Goal: Communication & Community: Answer question/provide support

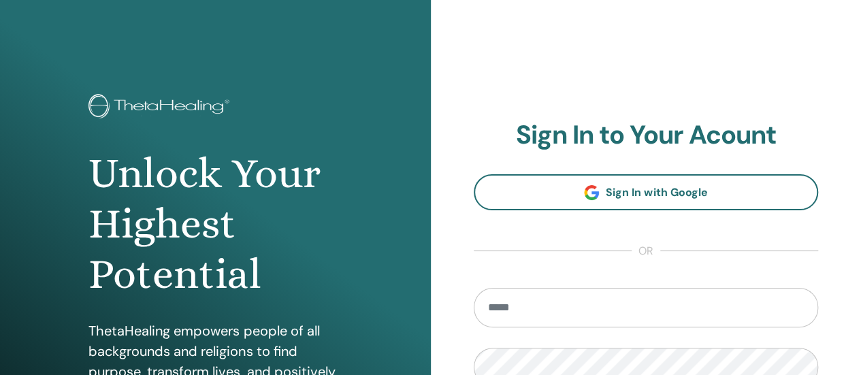
type input "**********"
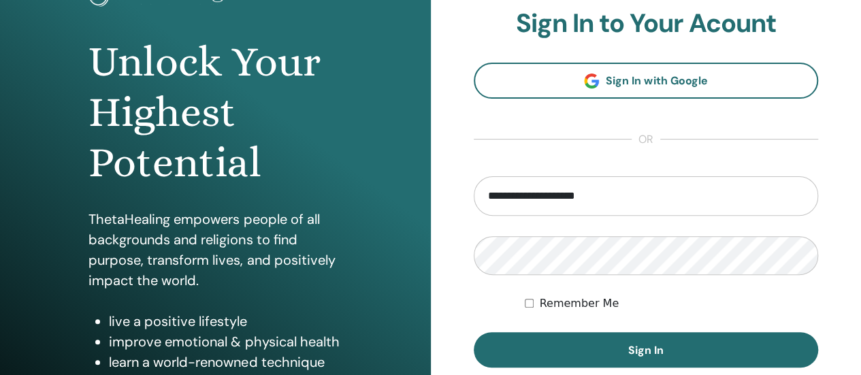
scroll to position [116, 0]
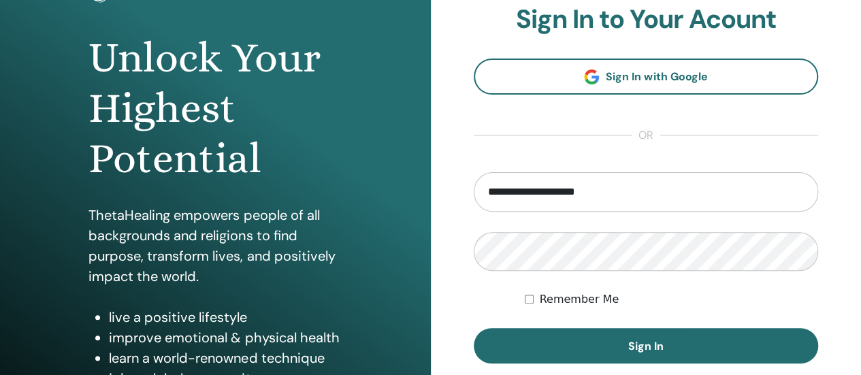
drag, startPoint x: 868, startPoint y: 126, endPoint x: 851, endPoint y: 188, distance: 64.9
click at [851, 188] on html "**********" at bounding box center [430, 71] width 861 height 375
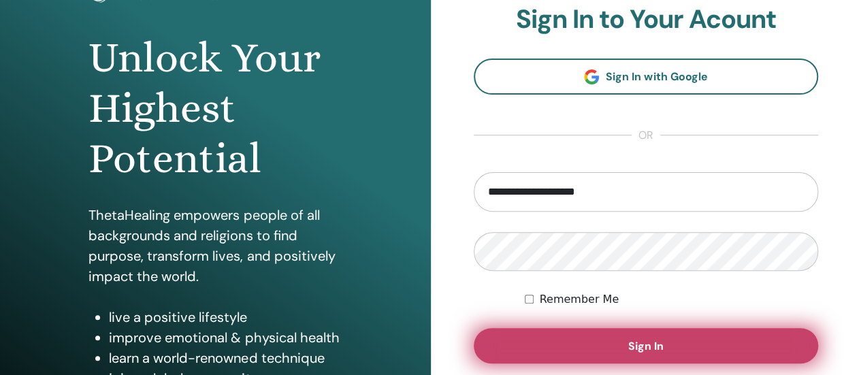
click at [540, 347] on button "Sign In" at bounding box center [646, 345] width 345 height 35
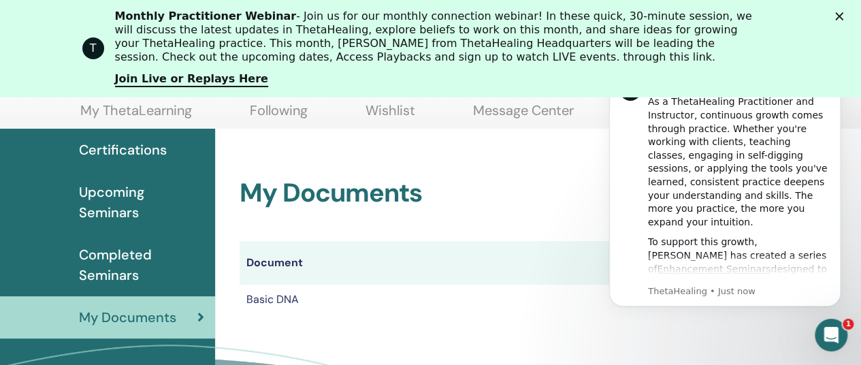
scroll to position [150, 0]
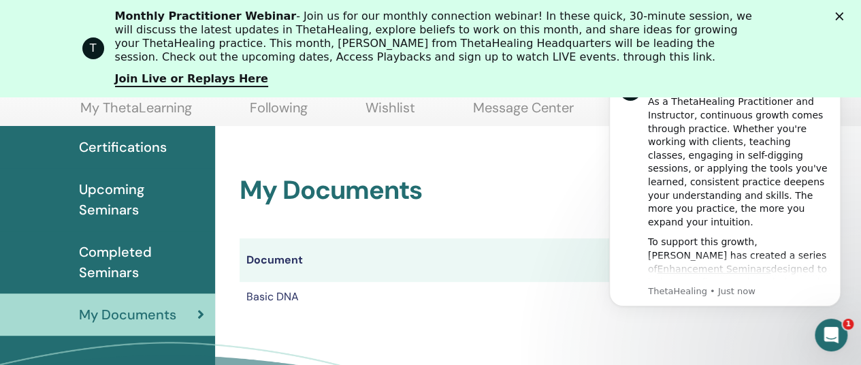
click at [798, 212] on div "As a ThetaHealing Practitioner and Instructor, continuous growth comes through …" at bounding box center [739, 161] width 182 height 133
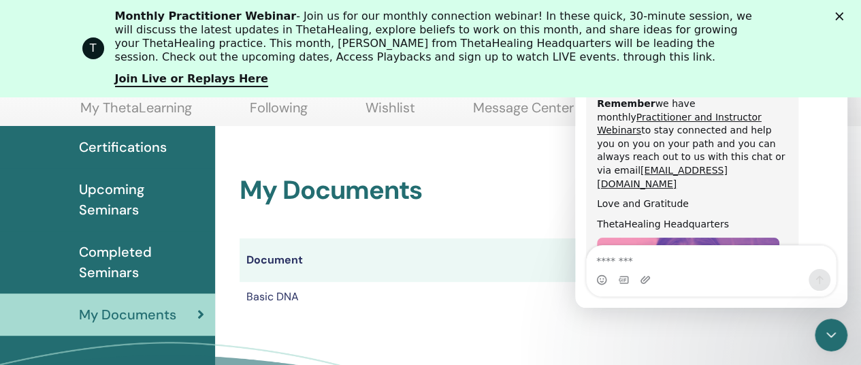
scroll to position [874, 0]
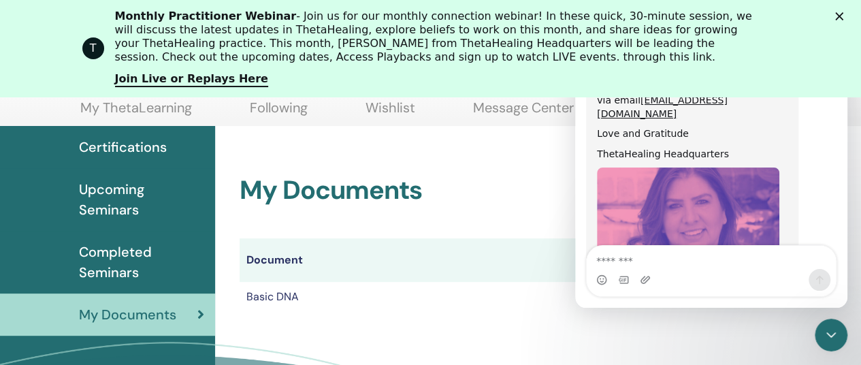
click at [460, 305] on td "Basic DNA" at bounding box center [423, 297] width 366 height 30
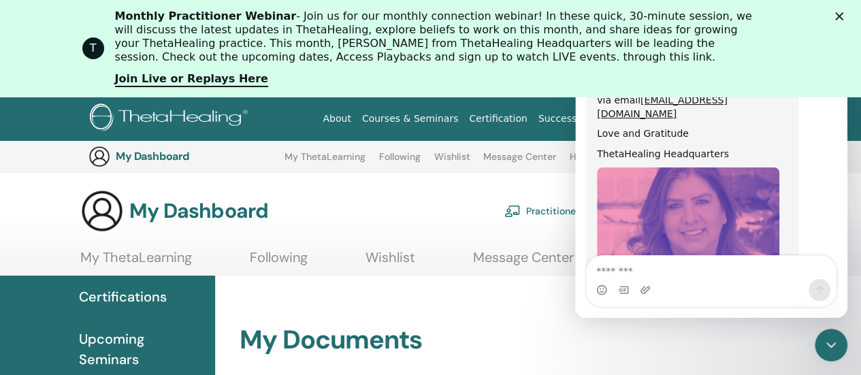
scroll to position [863, 0]
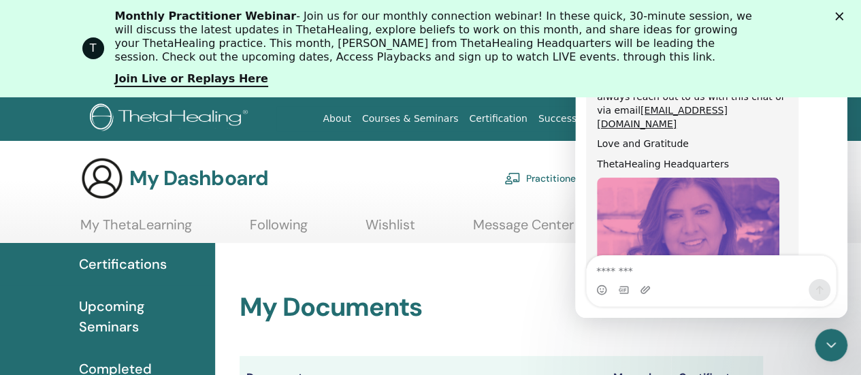
click at [843, 17] on polygon "Close" at bounding box center [839, 16] width 8 height 8
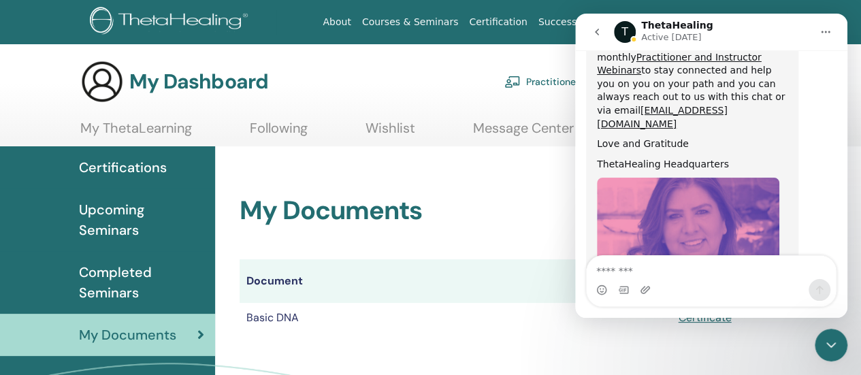
click at [591, 30] on icon "go back" at bounding box center [596, 32] width 11 height 11
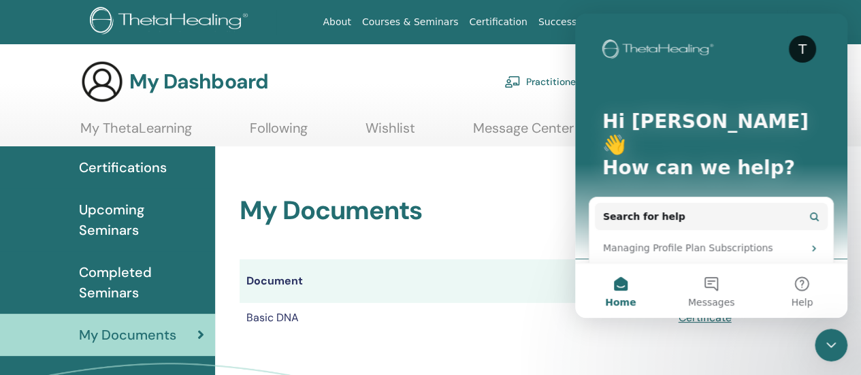
click at [502, 105] on section "My Dashboard Practitioner Dashboard My Account My ThetaLearning Following Wishl…" at bounding box center [430, 103] width 861 height 86
click at [705, 321] on link "Certificate" at bounding box center [704, 317] width 53 height 14
click at [154, 330] on span "My Documents" at bounding box center [127, 335] width 97 height 20
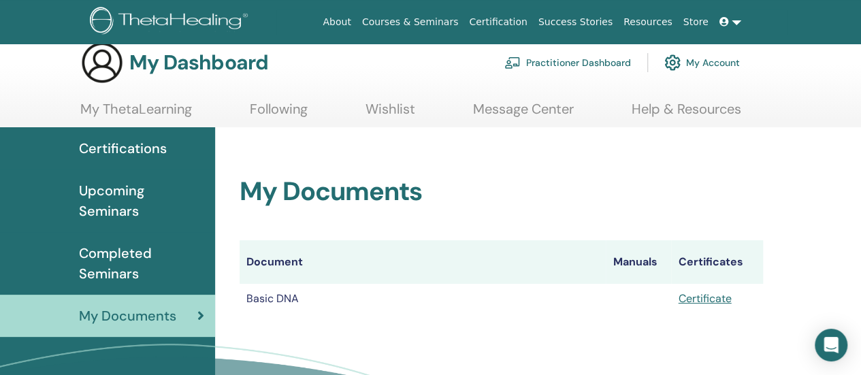
scroll to position [16, 0]
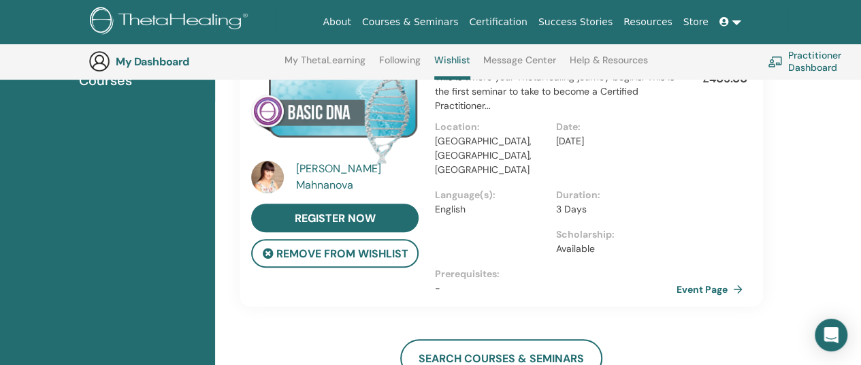
scroll to position [174, 0]
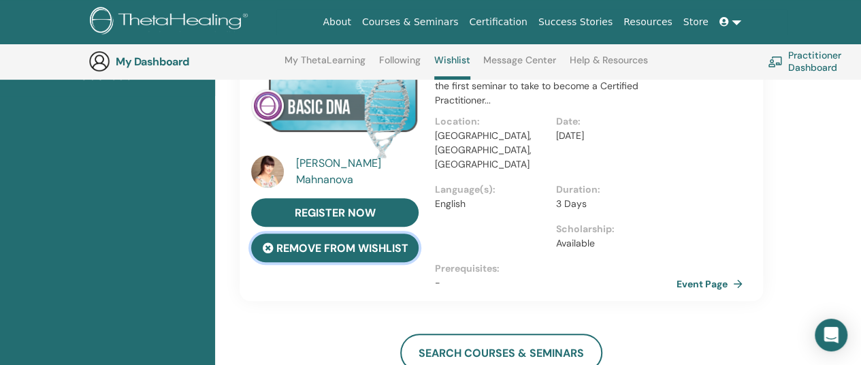
click at [385, 250] on button "remove from wishlist" at bounding box center [334, 247] width 167 height 29
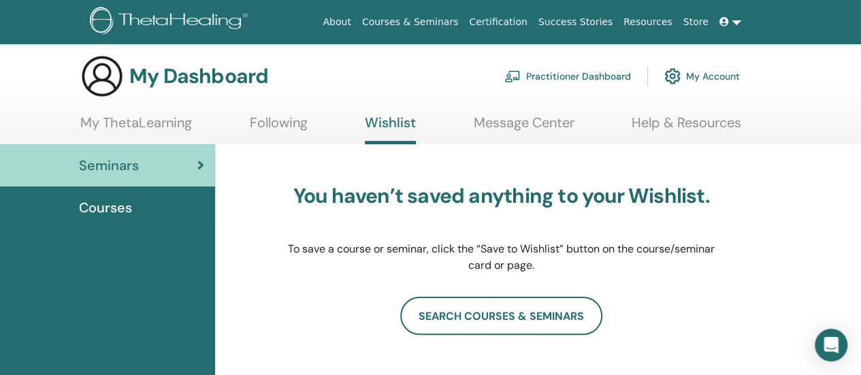
scroll to position [0, 0]
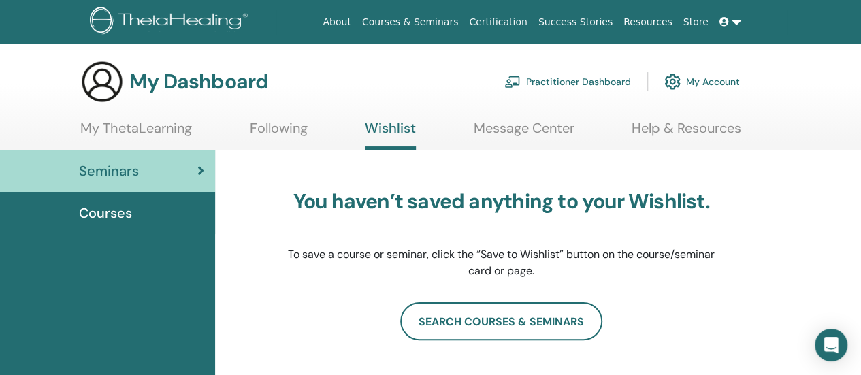
click at [549, 127] on link "Message Center" at bounding box center [524, 133] width 101 height 27
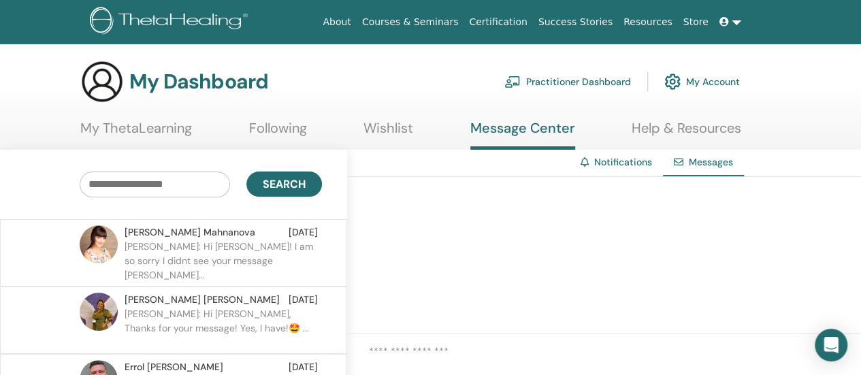
click at [549, 127] on link "Message Center" at bounding box center [522, 135] width 105 height 30
click at [201, 251] on p "[PERSON_NAME]: Hi [PERSON_NAME]! I am so sorry I didnt see your message [PERSON…" at bounding box center [223, 260] width 197 height 41
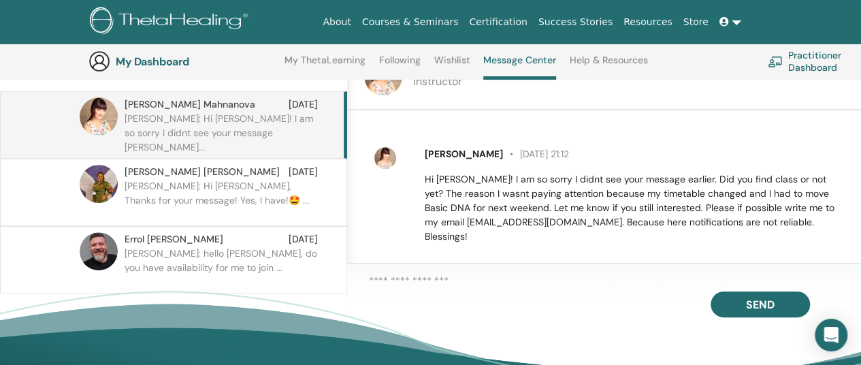
scroll to position [165, 0]
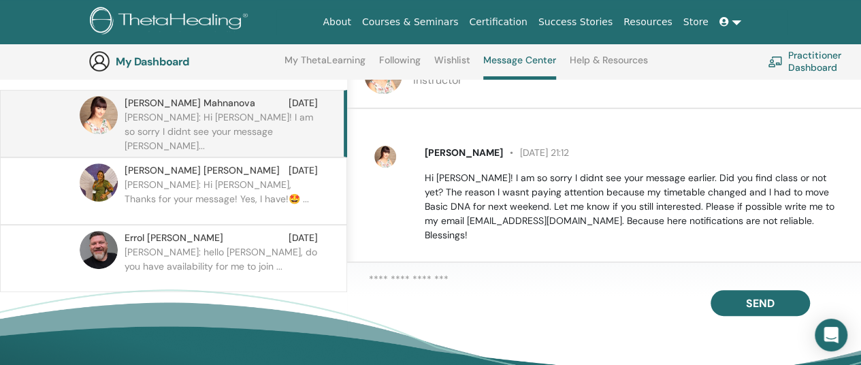
click at [384, 288] on textarea at bounding box center [615, 279] width 492 height 17
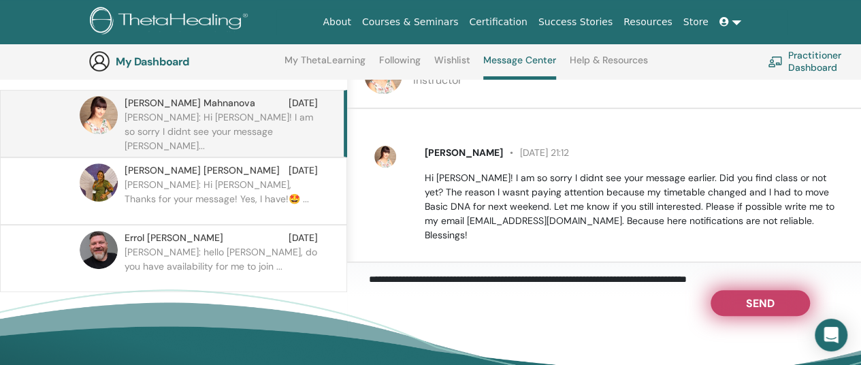
type textarea "**********"
click at [759, 306] on span "Send" at bounding box center [760, 301] width 29 height 10
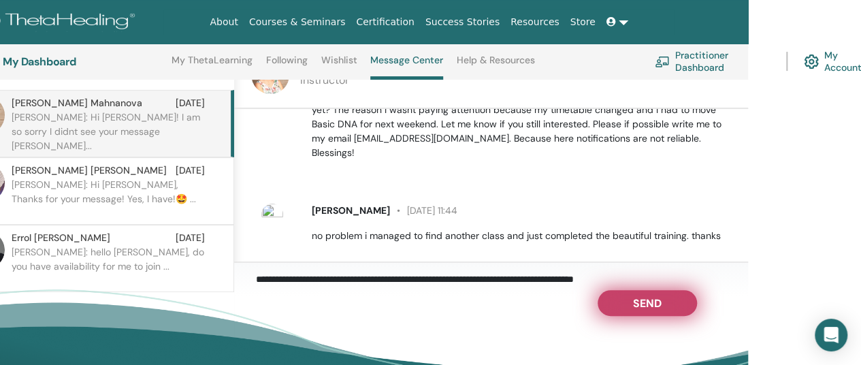
scroll to position [160, 0]
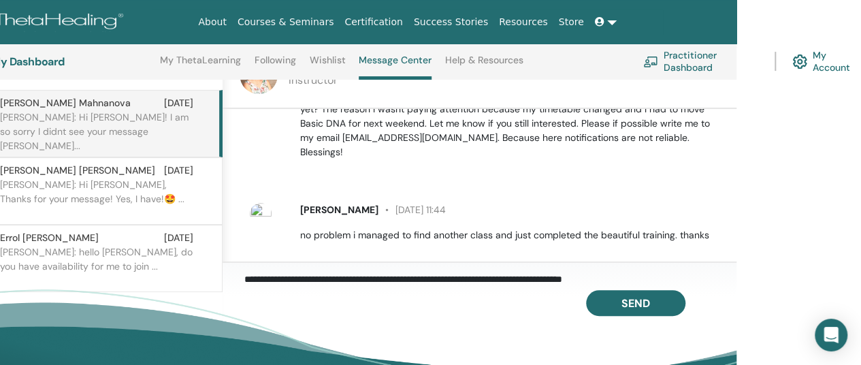
click at [140, 245] on p "Sweta: hello Errol, do you have availability for me to join ..." at bounding box center [98, 265] width 197 height 41
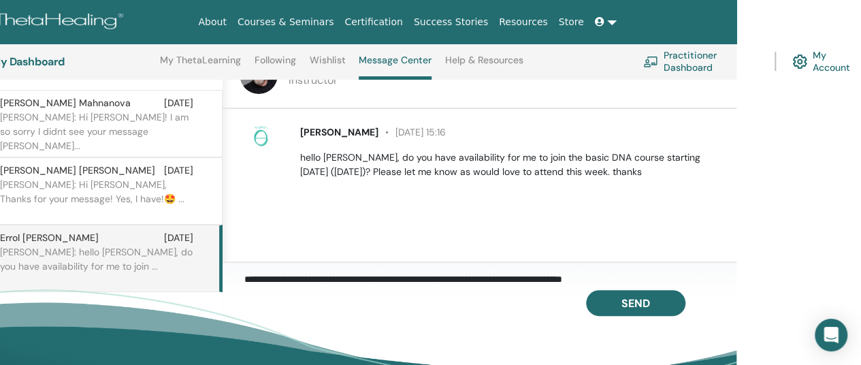
click at [85, 120] on p "Elena: Hi Sweta! I am so sorry I didnt see your message earl..." at bounding box center [98, 130] width 197 height 41
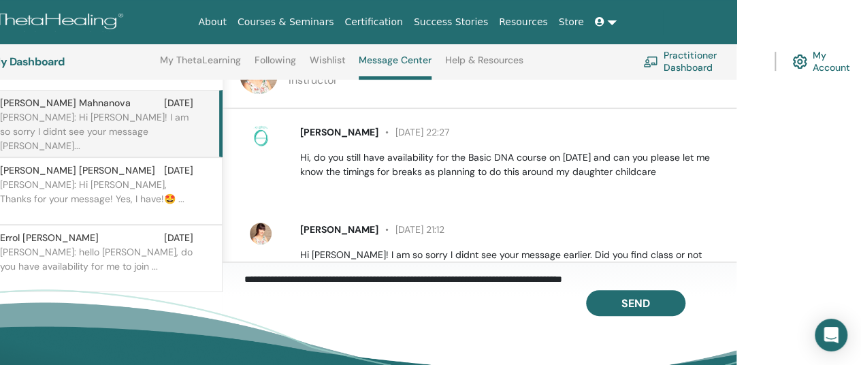
click at [155, 188] on p "Juliana: Hi Sweta, Thanks for your message! Yes, I have!🤩 ..." at bounding box center [98, 198] width 197 height 41
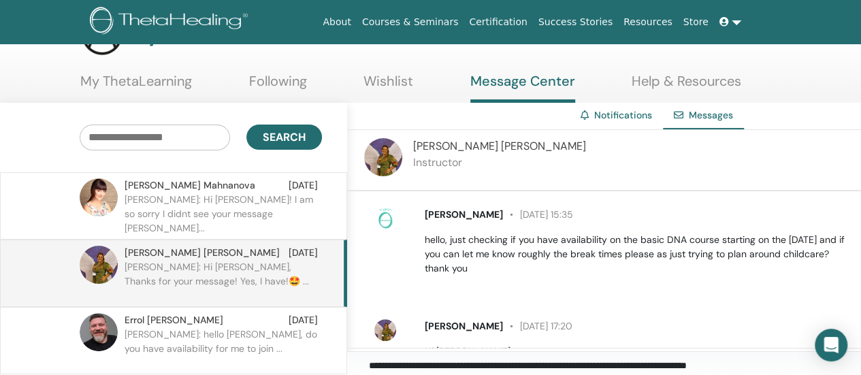
scroll to position [45, 0]
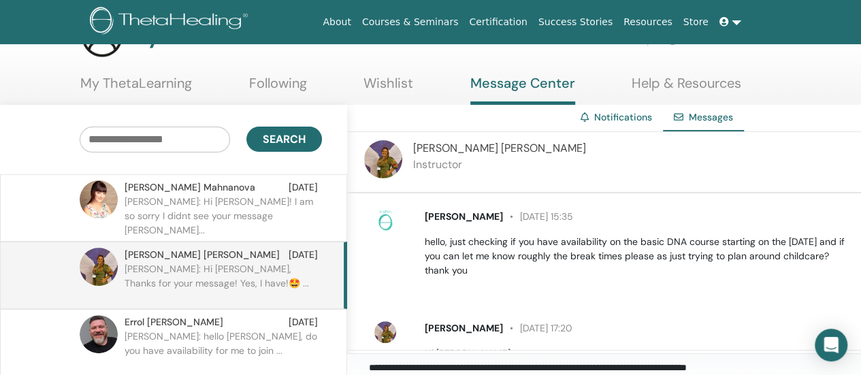
click at [226, 265] on p "Juliana: Hi Sweta, Thanks for your message! Yes, I have!🤩 ..." at bounding box center [223, 282] width 197 height 41
click at [439, 157] on p "Instructor" at bounding box center [499, 165] width 173 height 16
click at [384, 334] on img at bounding box center [385, 332] width 22 height 22
click at [457, 329] on span "Juliana Felix" at bounding box center [464, 328] width 78 height 12
click at [277, 81] on link "Following" at bounding box center [278, 88] width 58 height 27
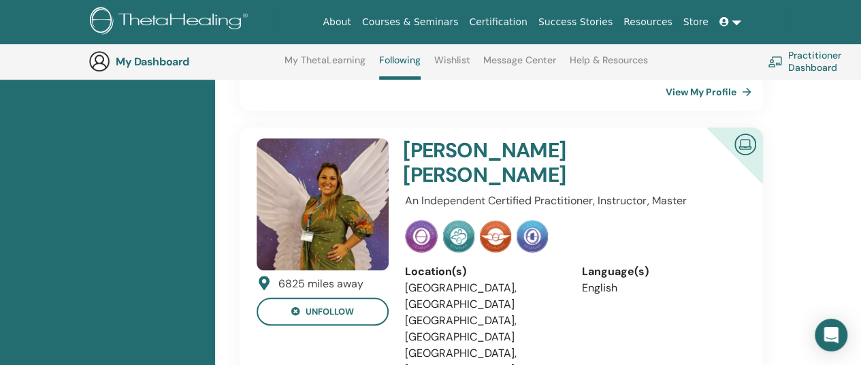
scroll to position [342, 0]
